Goal: Task Accomplishment & Management: Manage account settings

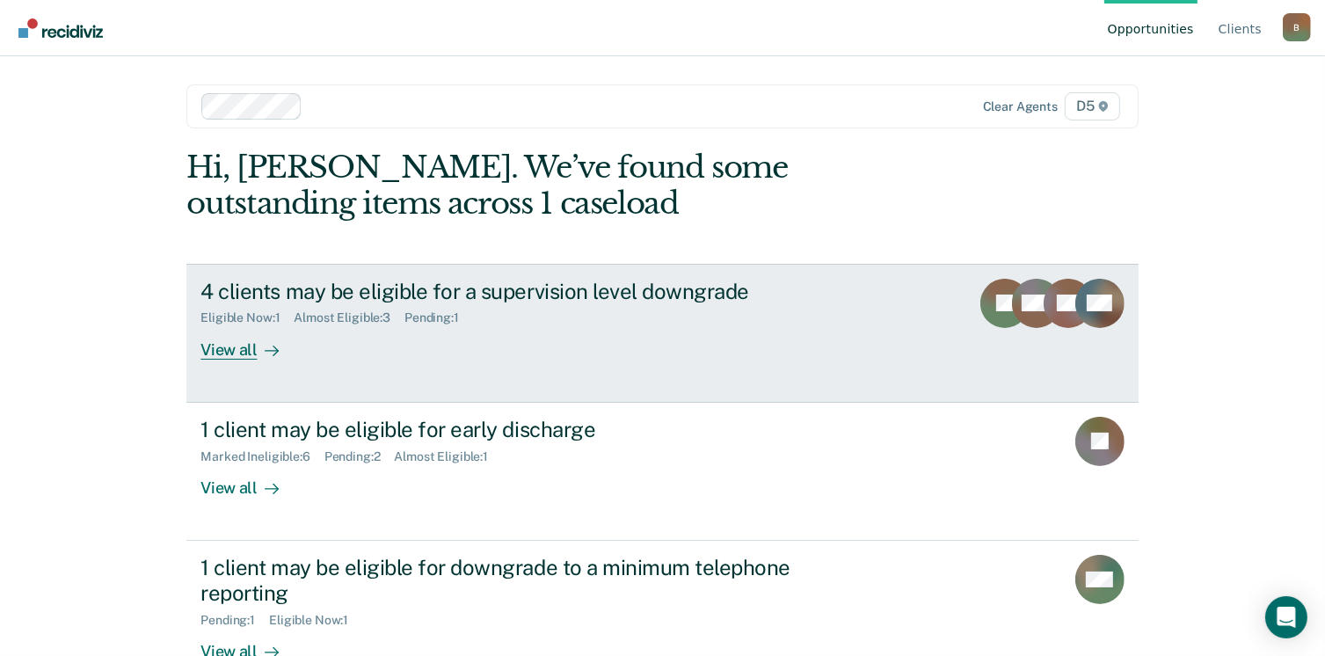
click at [240, 356] on div "View all" at bounding box center [249, 342] width 98 height 34
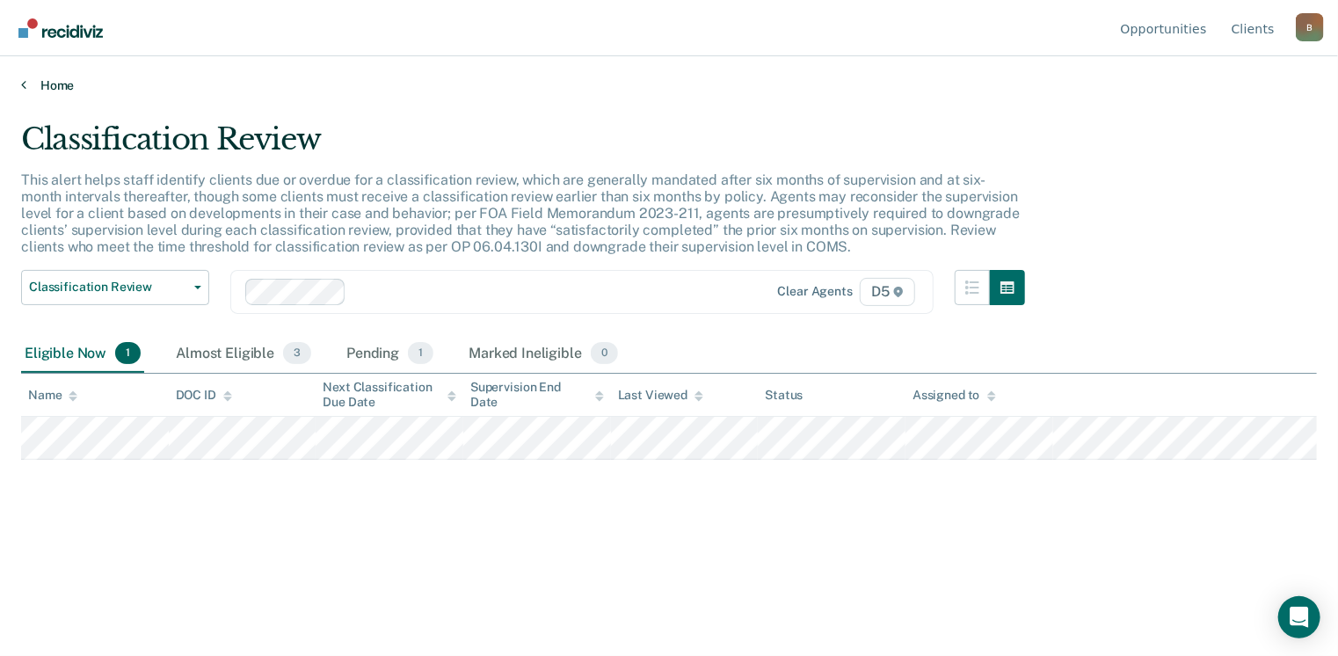
click at [21, 84] on icon at bounding box center [23, 84] width 5 height 14
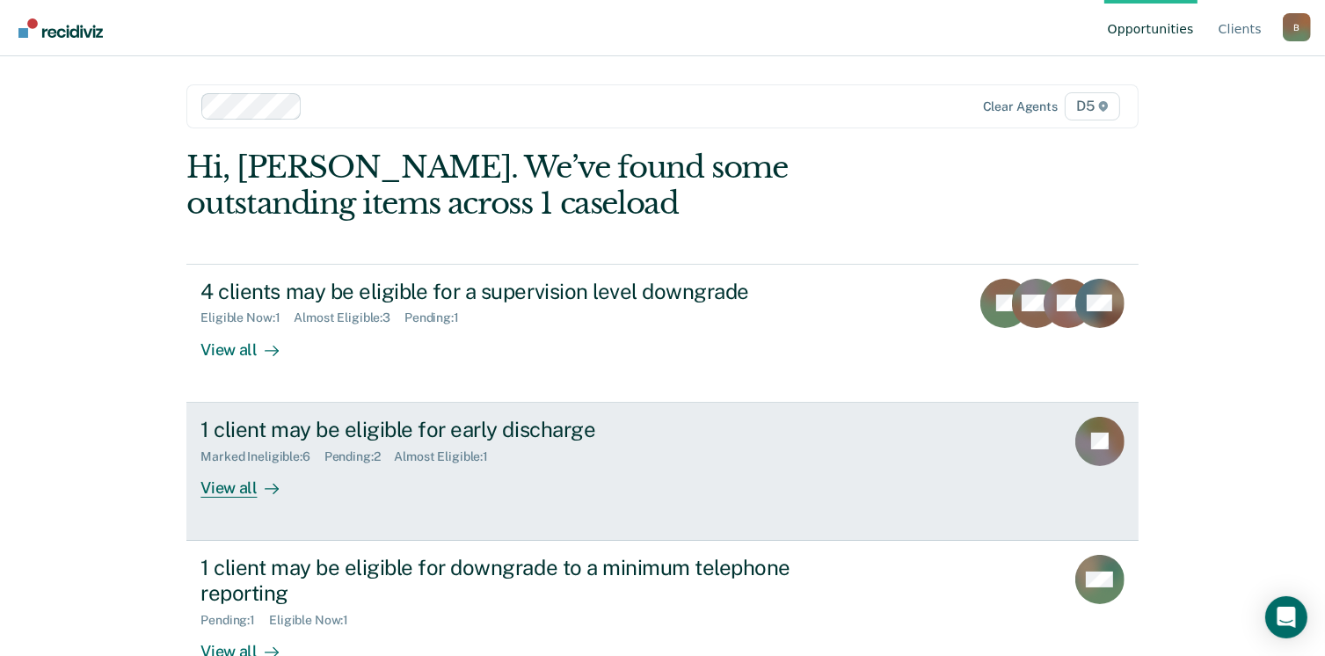
click at [214, 482] on div "View all" at bounding box center [249, 480] width 98 height 34
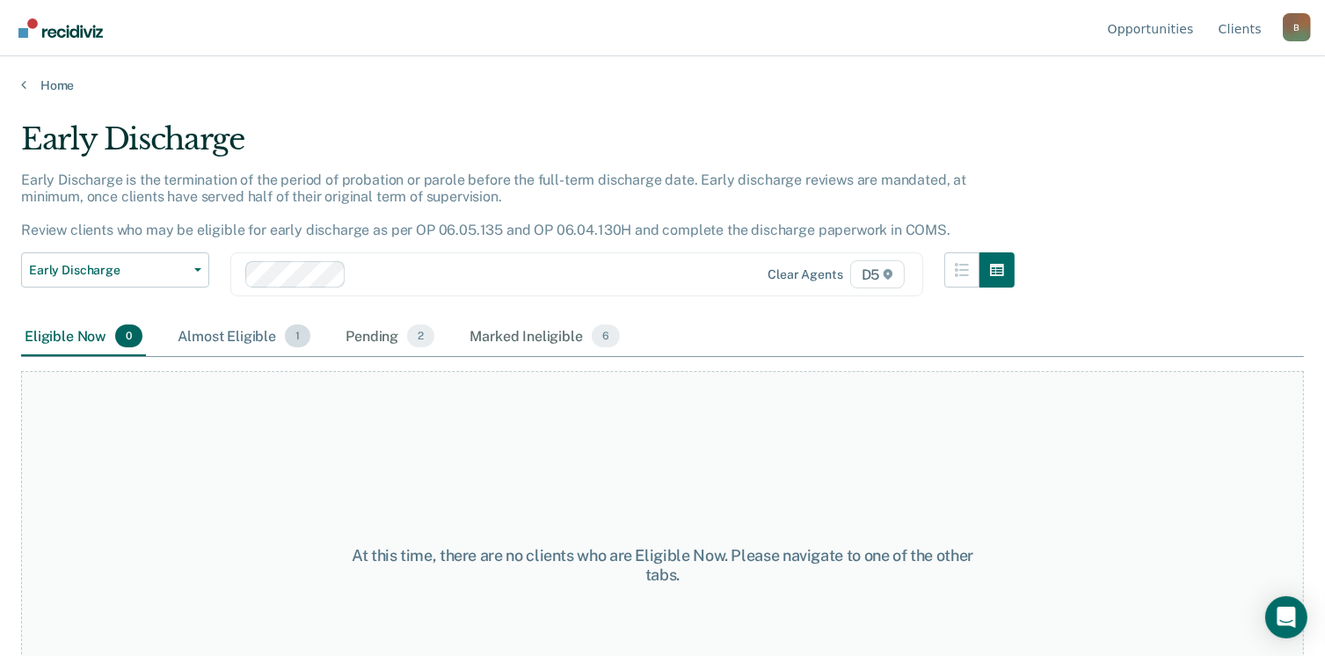
click at [246, 338] on div "Almost Eligible 1" at bounding box center [244, 336] width 140 height 39
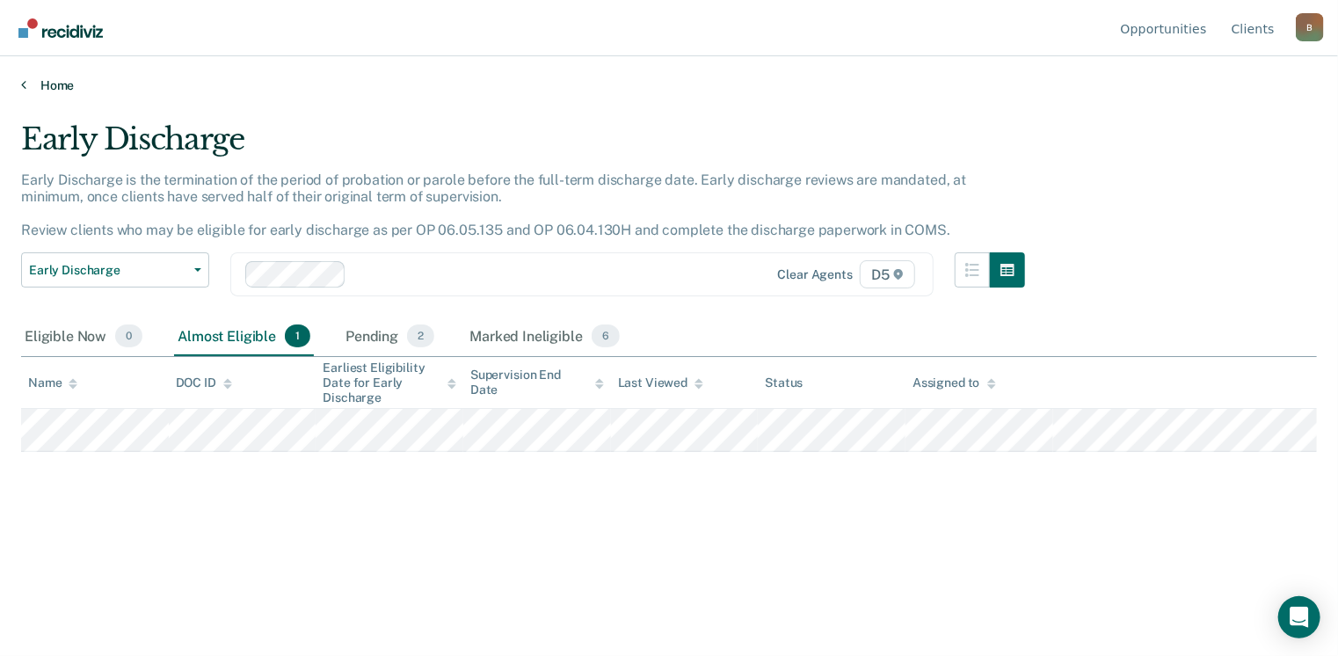
click at [25, 85] on link "Home" at bounding box center [669, 85] width 1296 height 16
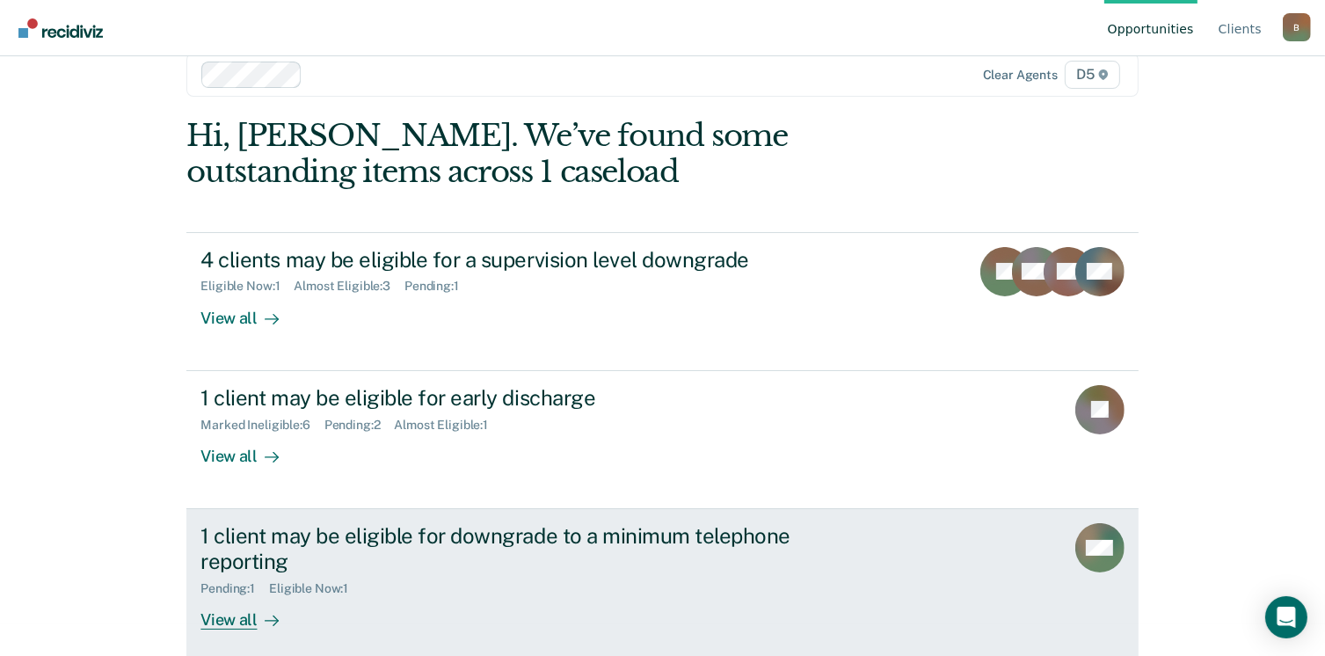
scroll to position [47, 0]
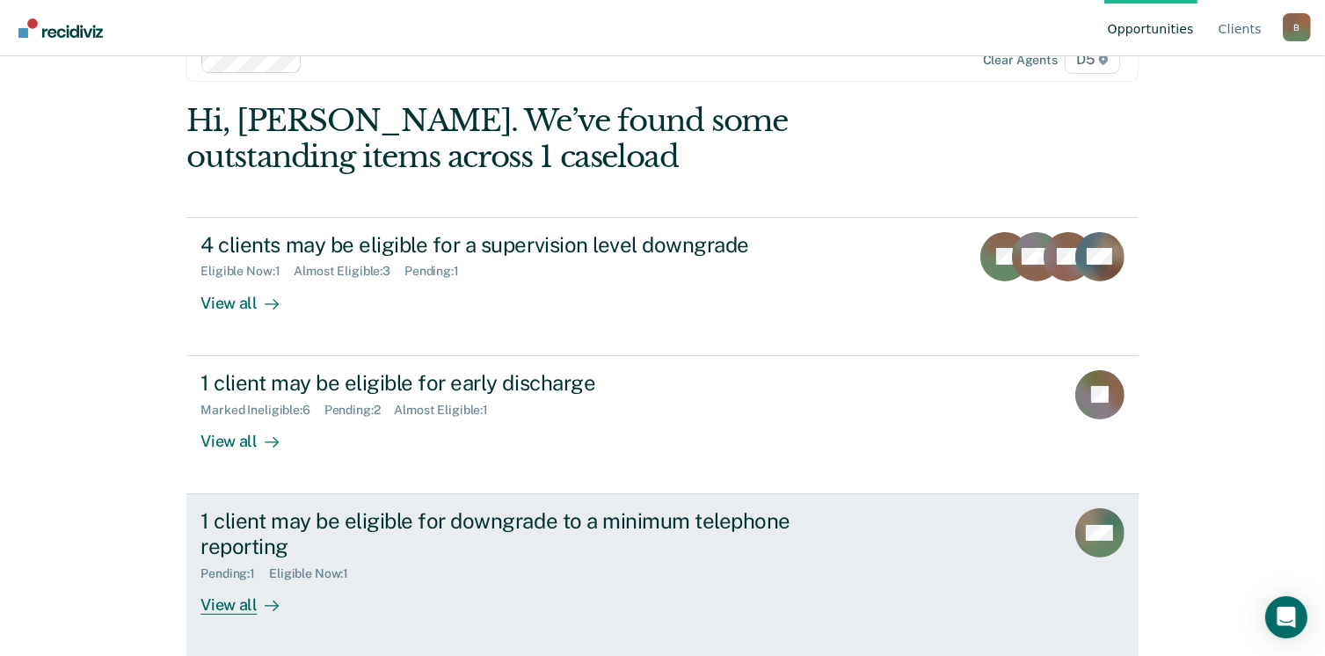
click at [236, 602] on div "View all" at bounding box center [249, 597] width 98 height 34
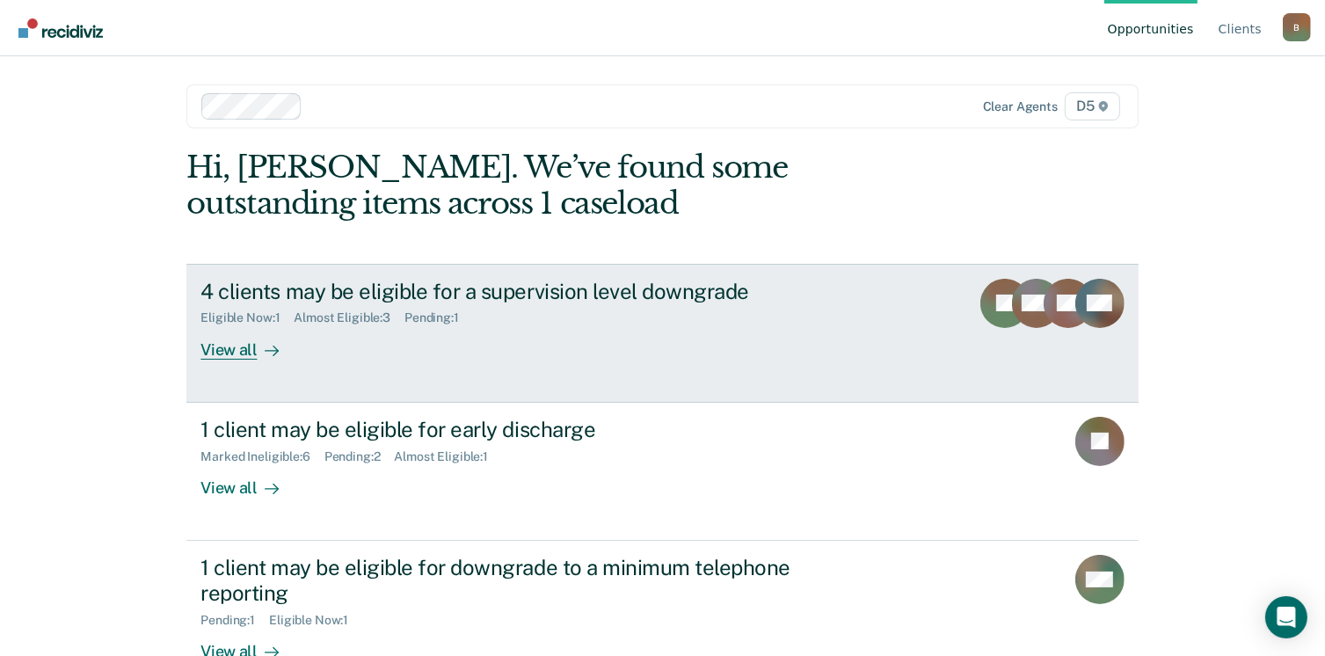
click at [222, 353] on div "View all" at bounding box center [249, 342] width 98 height 34
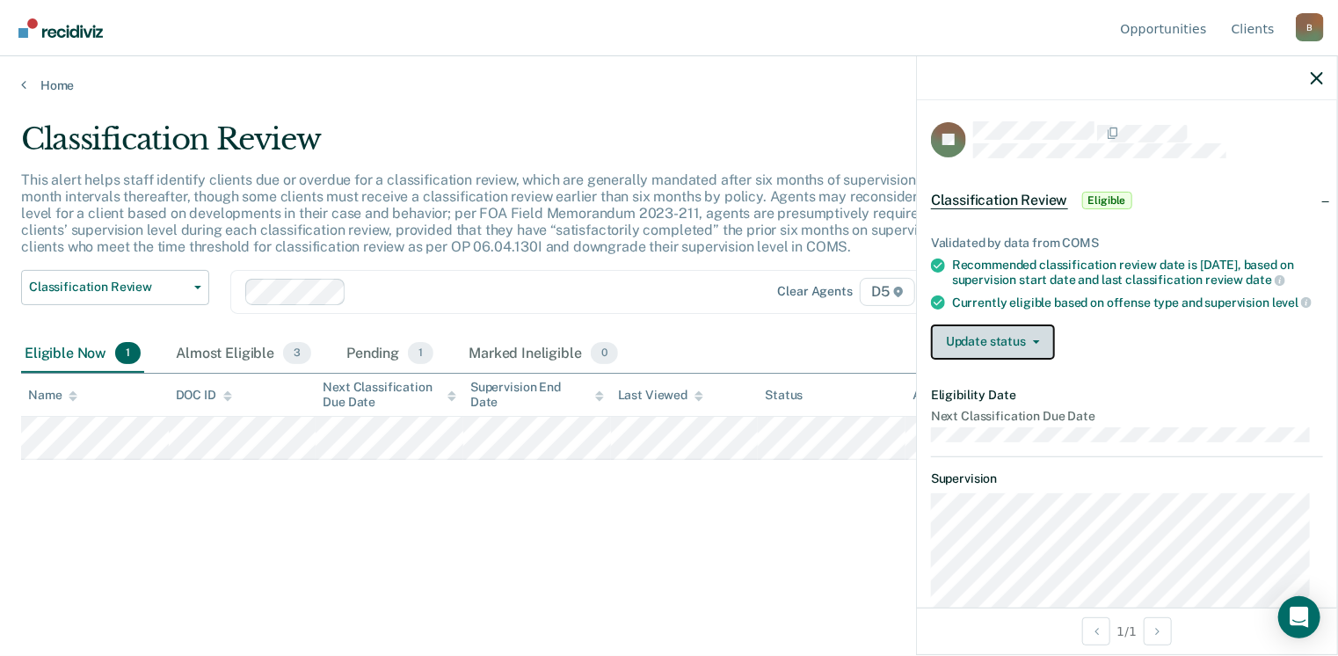
click at [1024, 347] on button "Update status" at bounding box center [993, 341] width 124 height 35
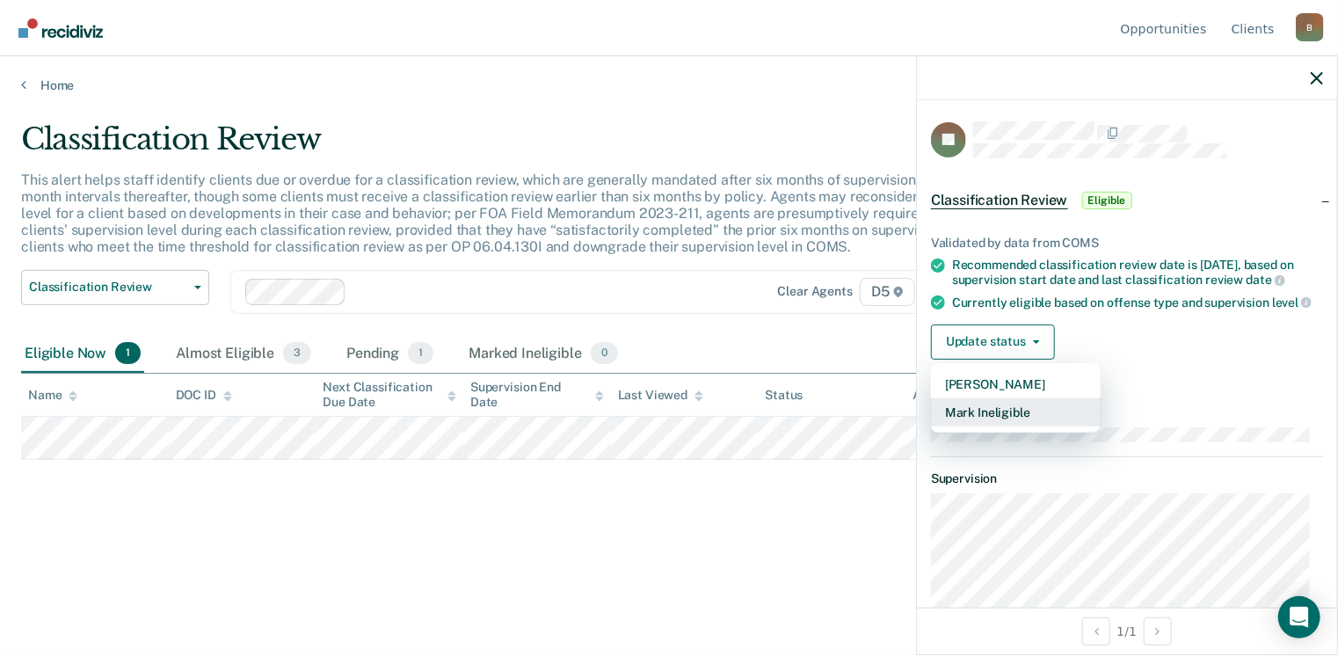
click at [992, 426] on button "Mark Ineligible" at bounding box center [1016, 412] width 170 height 28
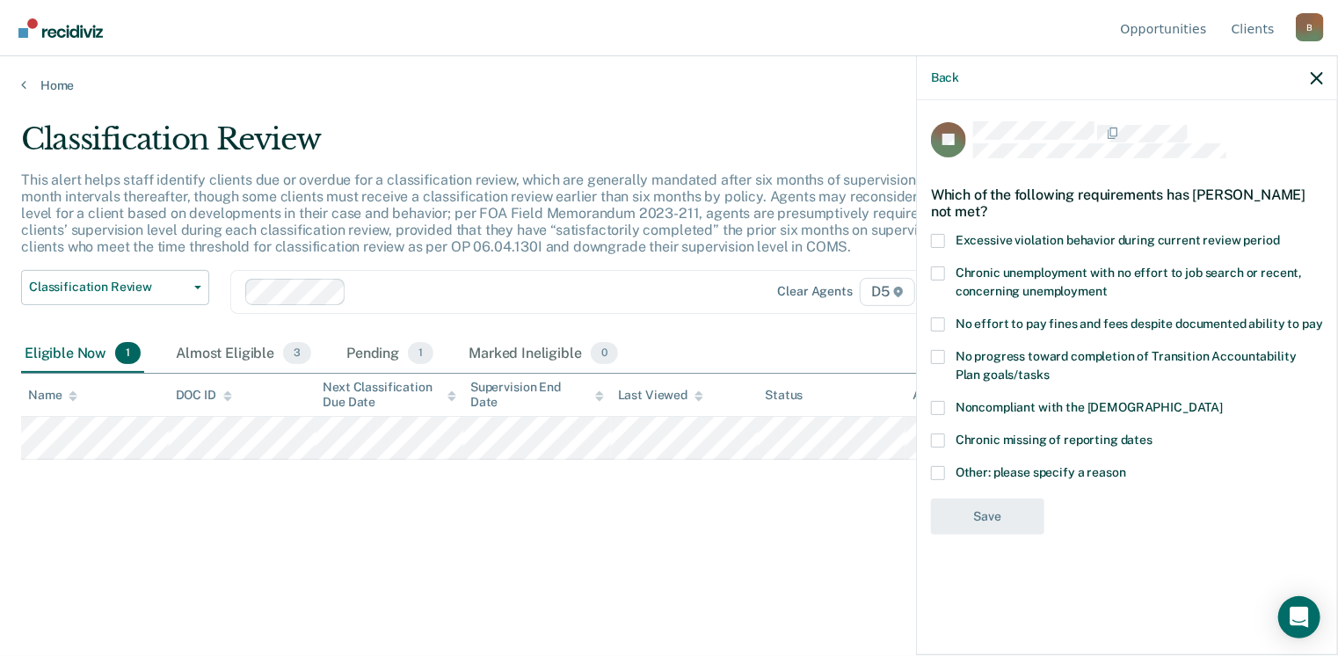
click at [939, 469] on span at bounding box center [938, 473] width 14 height 14
click at [1126, 466] on input "Other: please specify a reason" at bounding box center [1126, 466] width 0 height 0
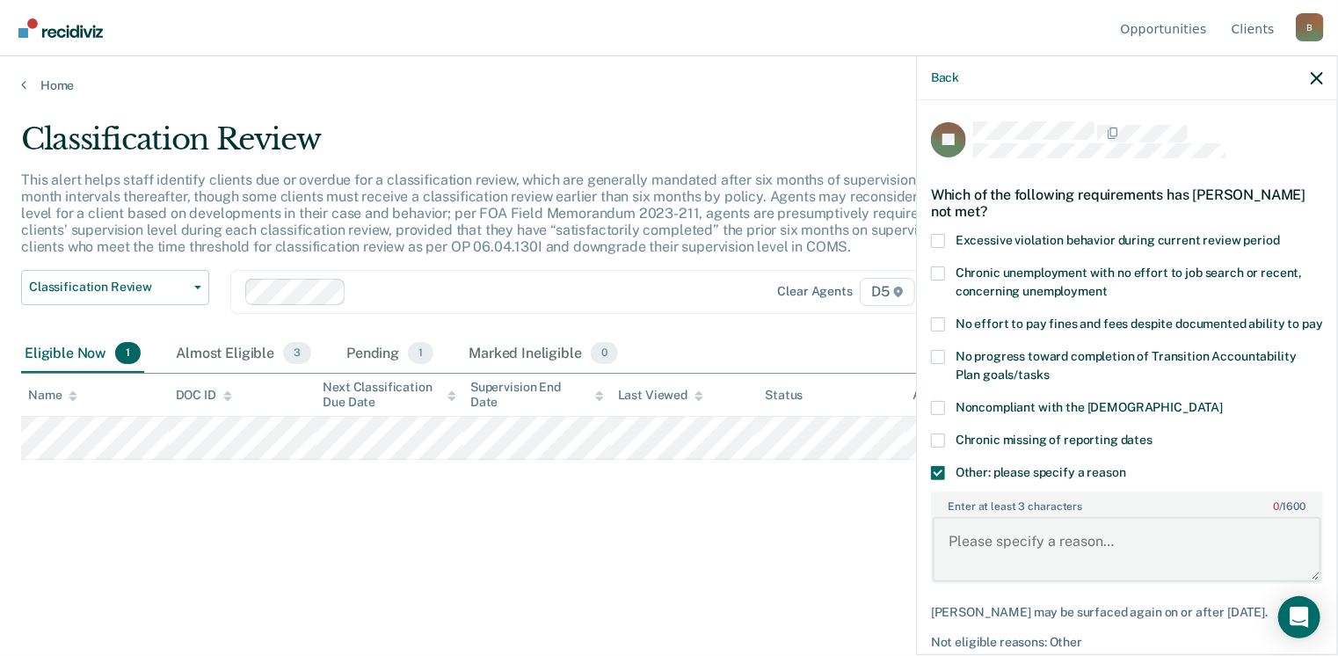
click at [1008, 550] on textarea "Enter at least 3 characters 0 / 1600" at bounding box center [1127, 549] width 389 height 65
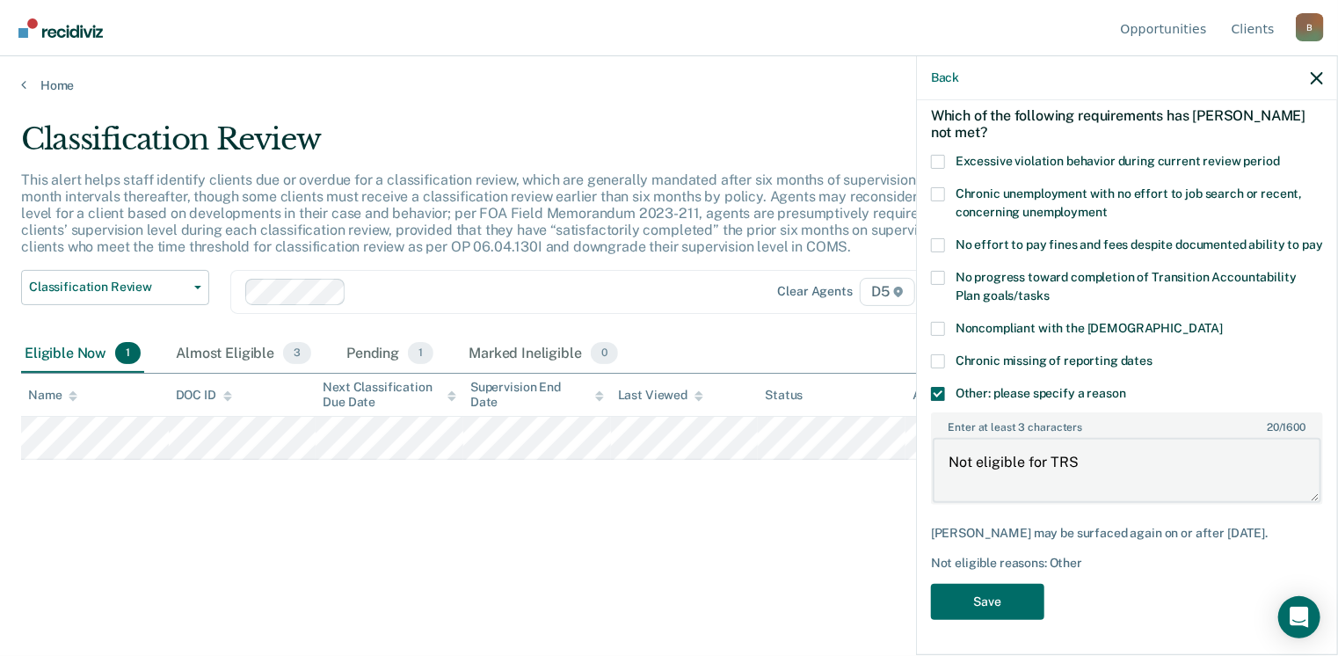
scroll to position [94, 0]
type textarea "Not eligible for TRS"
click at [981, 598] on button "Save" at bounding box center [987, 602] width 113 height 36
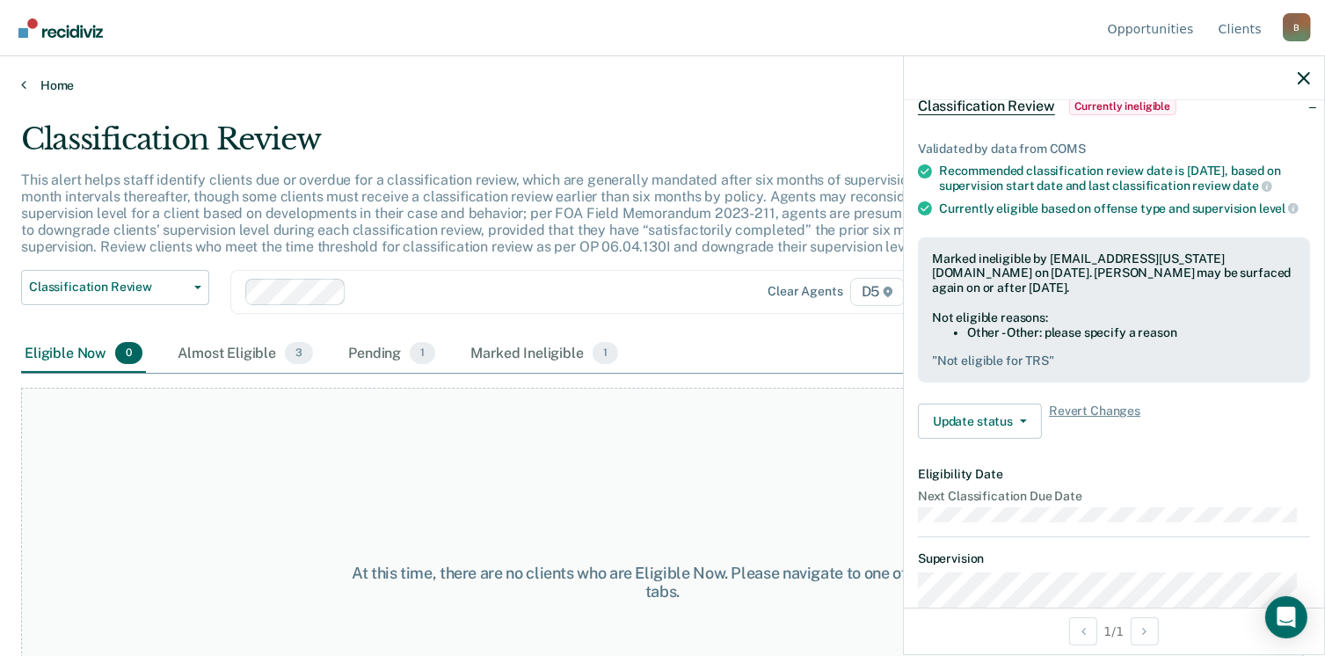
click at [26, 86] on link "Home" at bounding box center [662, 85] width 1283 height 16
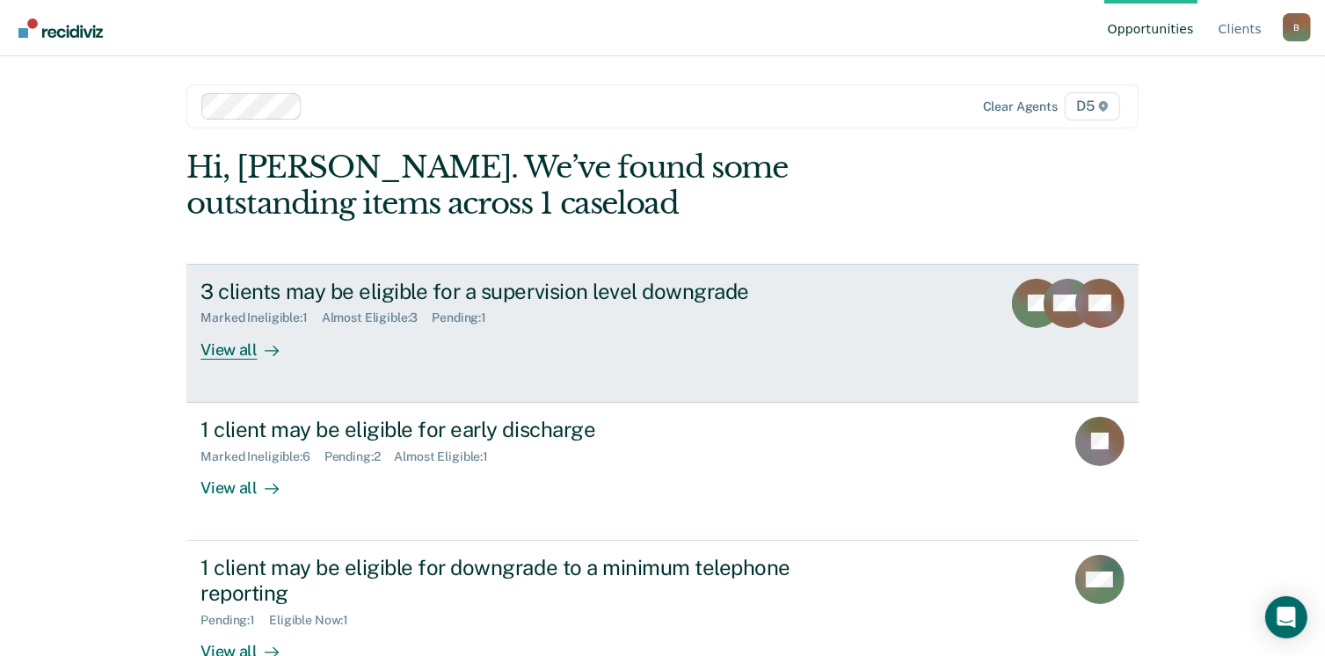
click at [243, 358] on div "View all" at bounding box center [249, 342] width 98 height 34
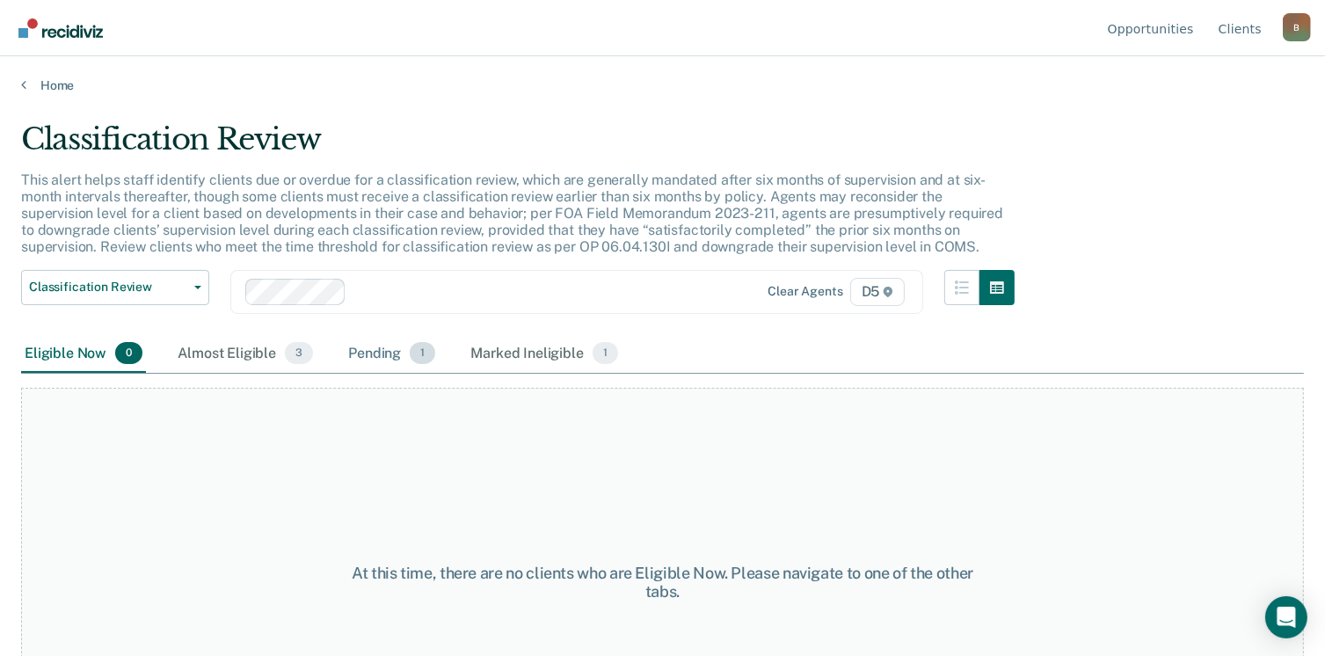
click at [369, 359] on div "Pending 1" at bounding box center [392, 354] width 94 height 39
